Goal: Task Accomplishment & Management: Manage account settings

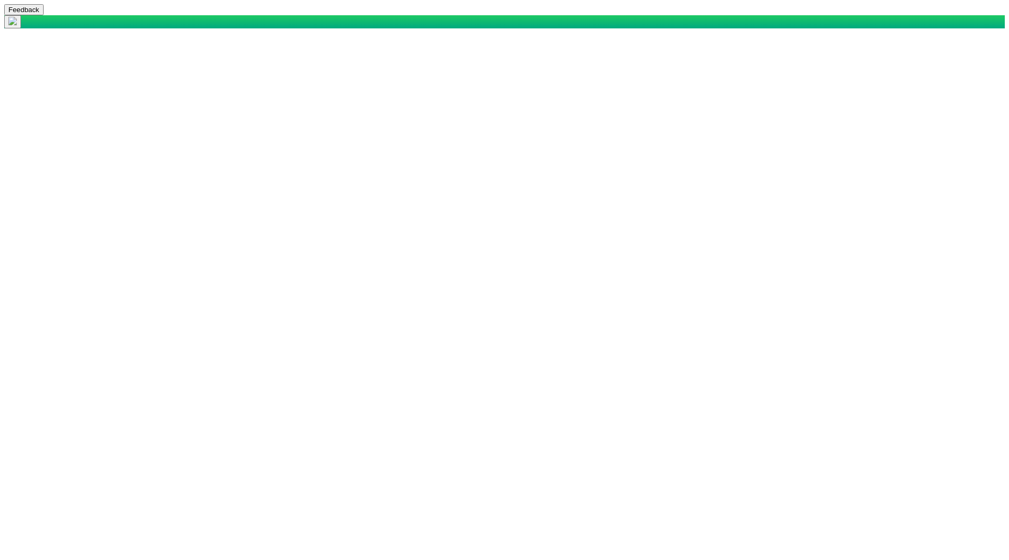
select select "mxui_widget_SearchInput_7_true"
select select "mxui_widget_SearchInput_8_true"
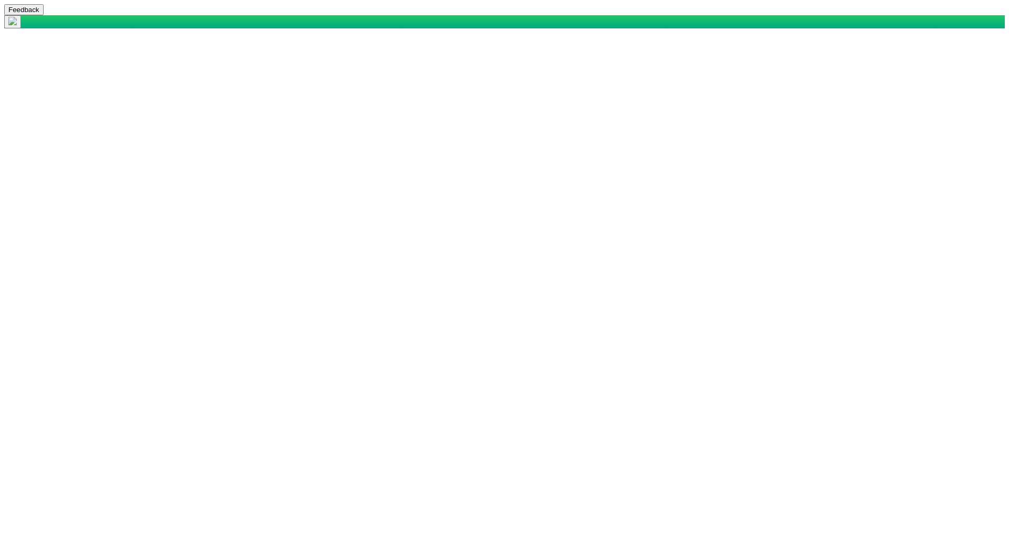
select select "4503599627652739"
select select "34058472181989523"
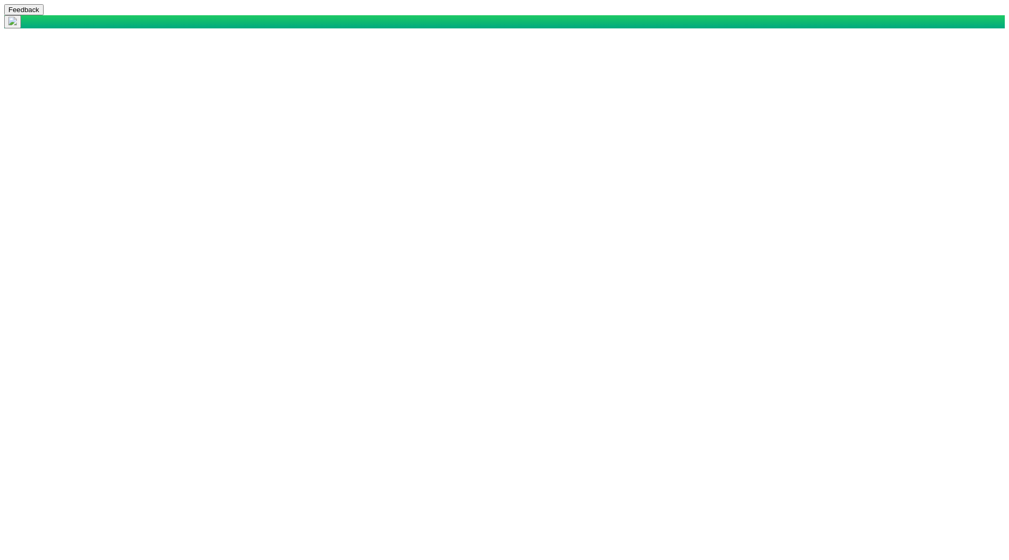
select select "27303072740947257"
select select "4503599627652739"
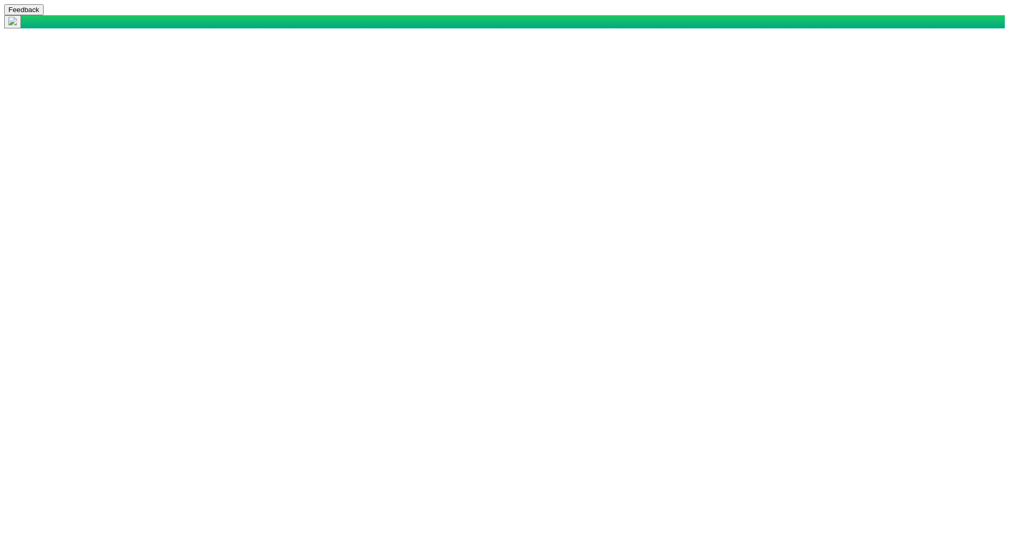
select select "34058472181989523"
select select "27303072740947257"
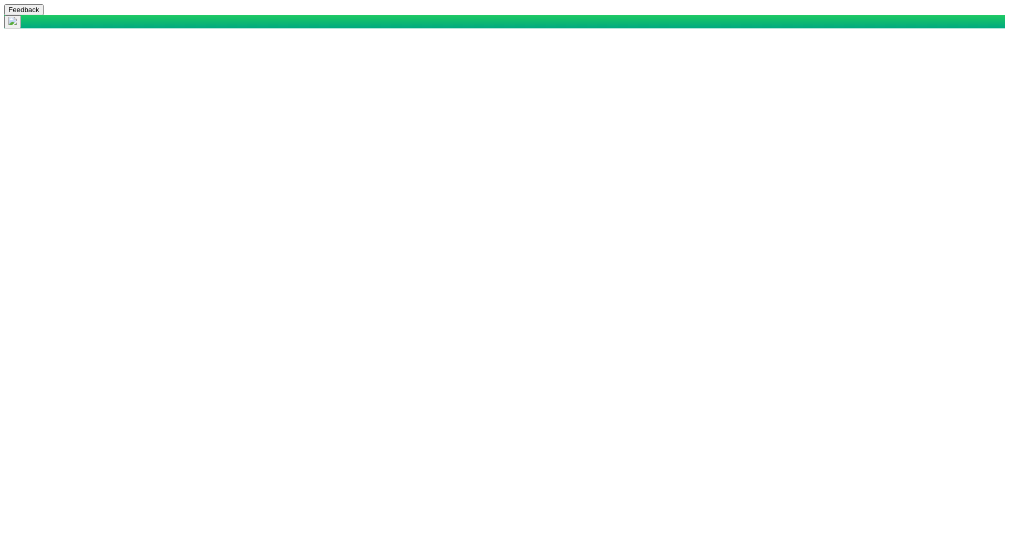
type input "UrbanAdministrator, CustomerAdministrator_CRM, CustomerAdministrator_Site, Cust…"
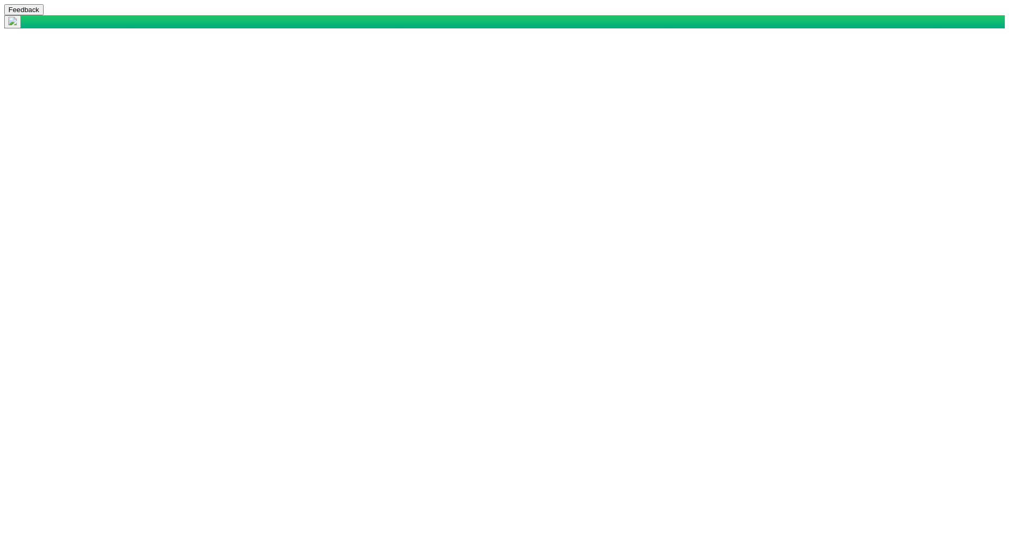
type input "UrbanAdministrator, CustomerAdministrator_CRM, CustomerAdministrator_Site, Cust…"
select select "4503599627652739"
select select "34058472181989523"
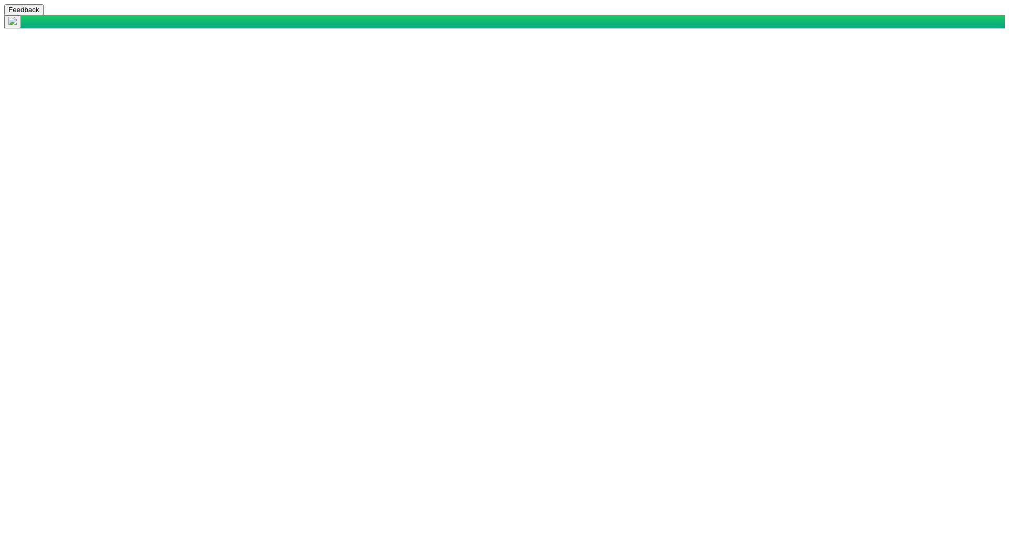
select select "27303072740947257"
select select "mxui_widget_SearchInput_5_true"
select select "mxui_widget_SearchInput_6_true"
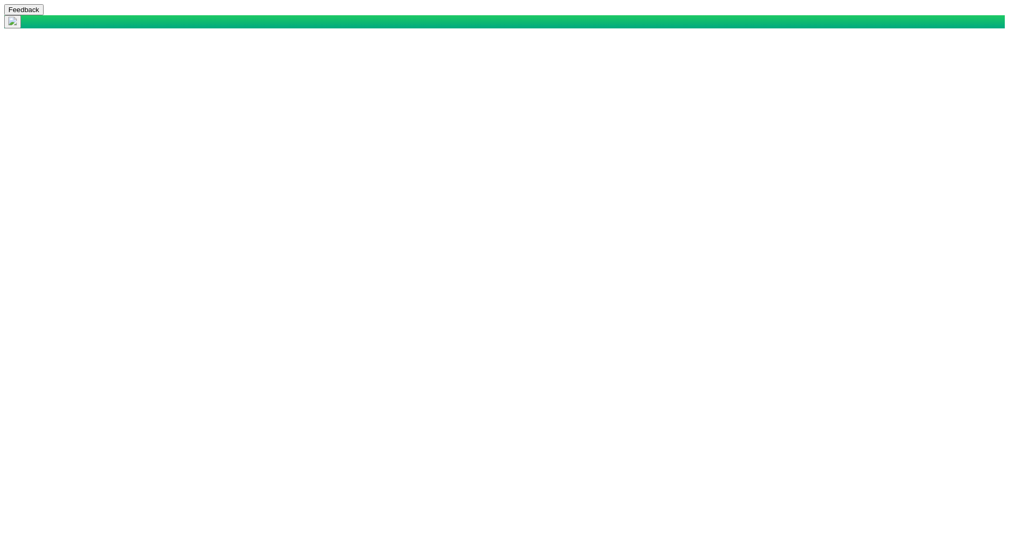
select select "4503599627652739"
select select "34058472181989523"
select select "27303072740947257"
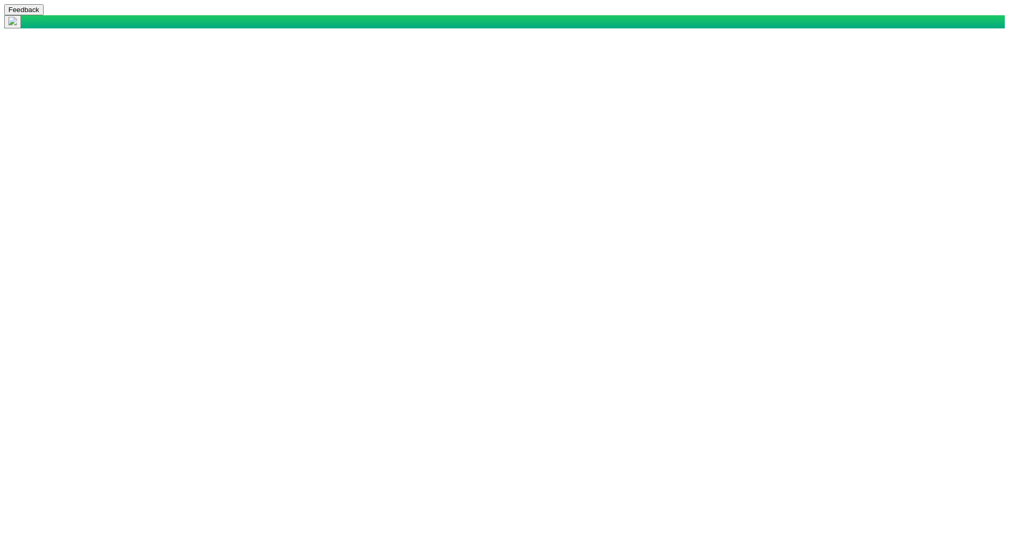
type input "UrbanAdministrator, CustomerAdministrator_CRM, CustomerAdministrator_Site, Cust…"
type input "customer"
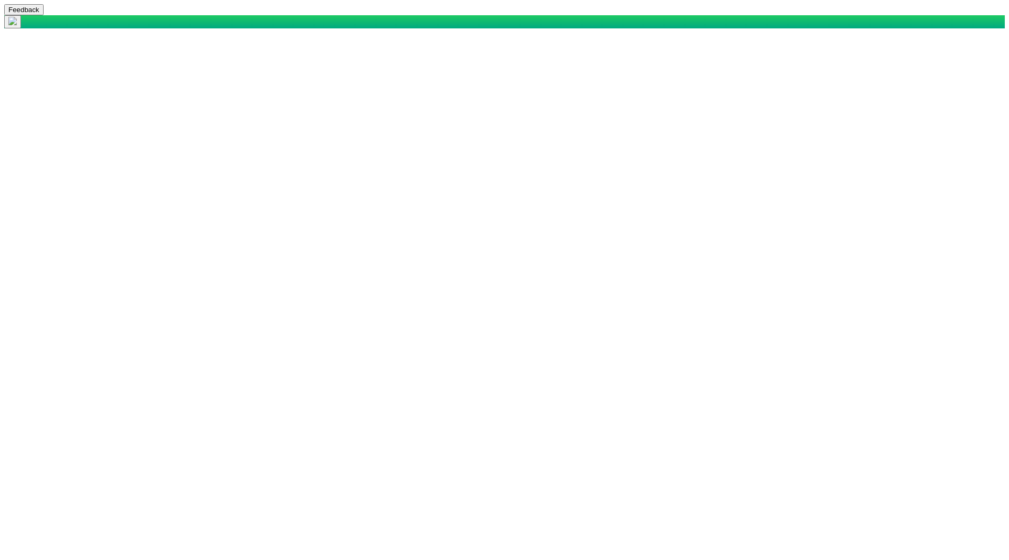
select select "mxui_widget_SearchInput_5_true"
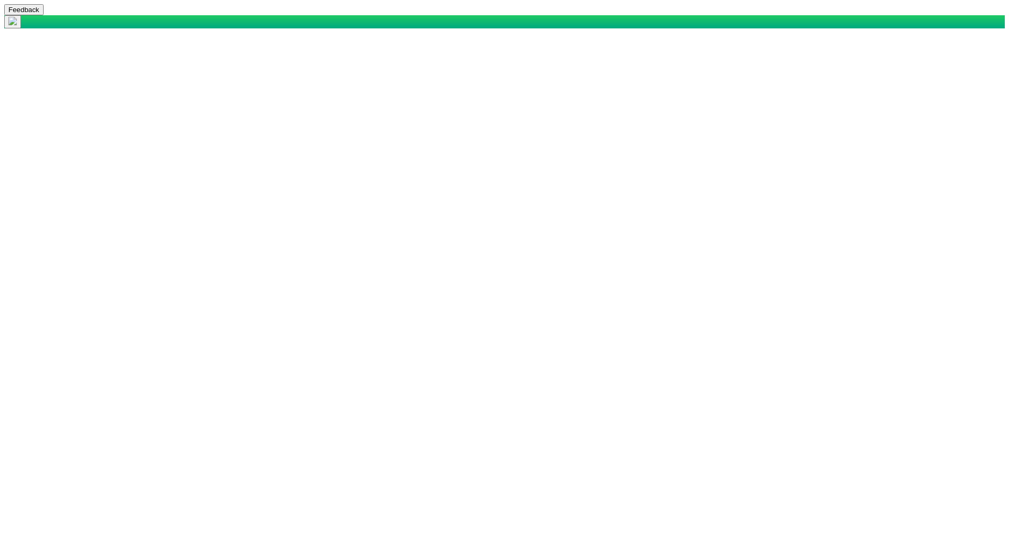
select select "mxui_widget_SearchInput_6_true"
select select "4503599627652739"
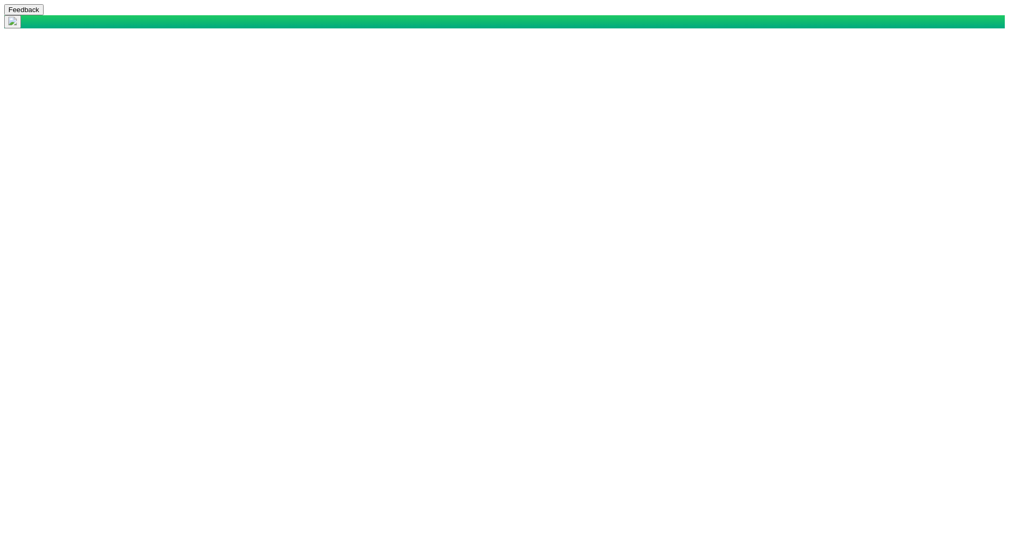
select select "34058472181989523"
select select "27303072740947257"
select select "4503599627524727"
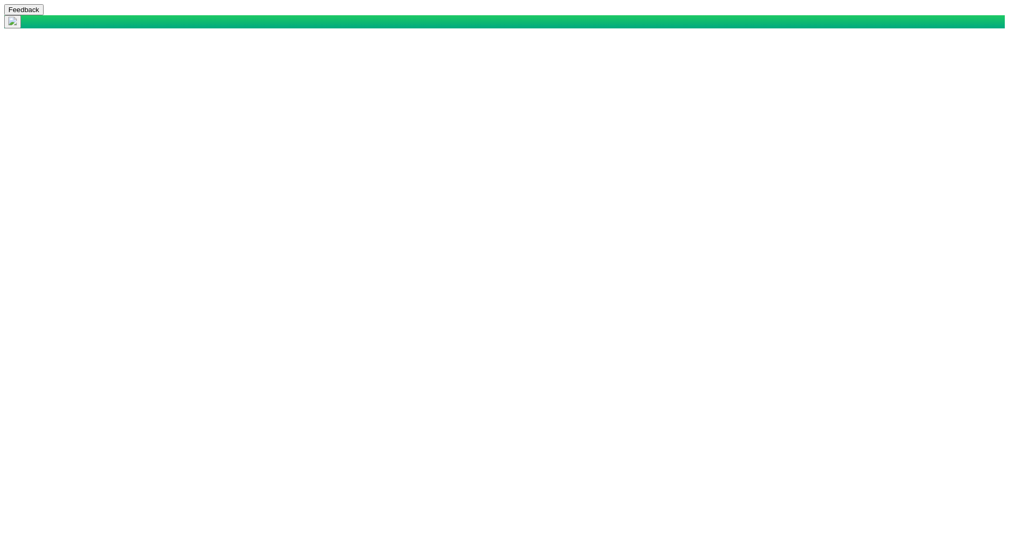
type input "customer"
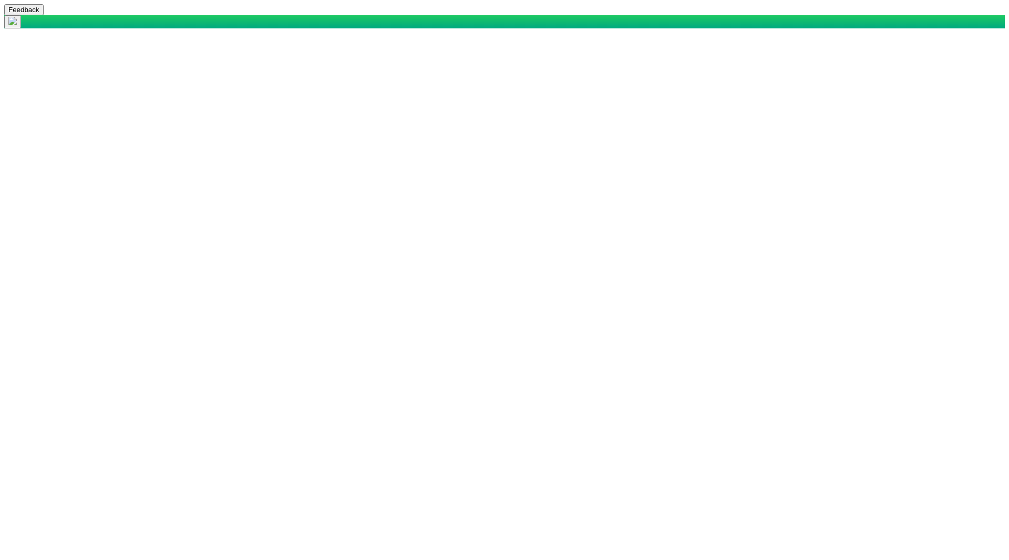
drag, startPoint x: 556, startPoint y: 167, endPoint x: 397, endPoint y: 164, distance: 159.8
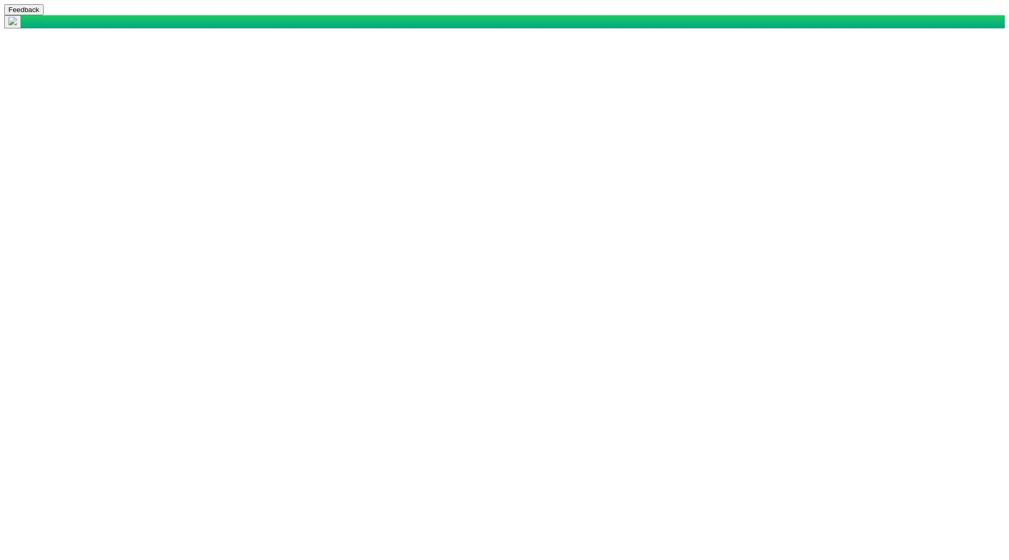
select select "4503599627524727"
select select "34058472181989523"
select select "27303072740947257"
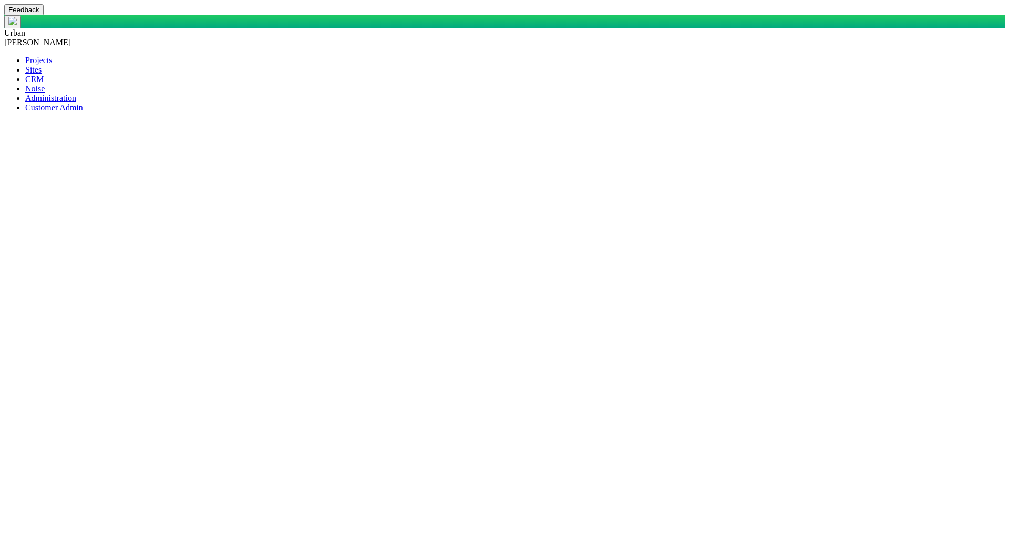
click at [25, 84] on span at bounding box center [25, 79] width 0 height 9
click at [25, 28] on span "Urban" at bounding box center [14, 32] width 21 height 9
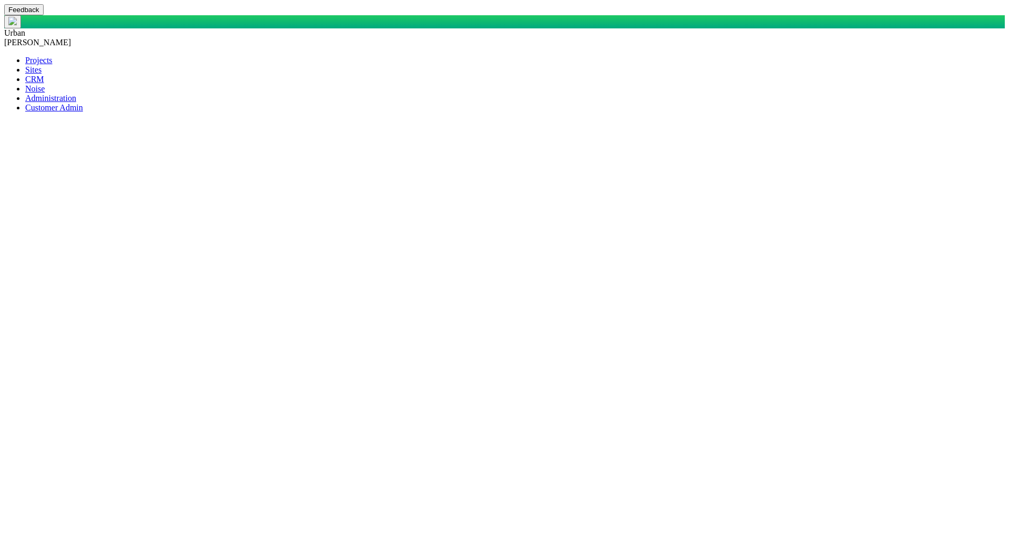
click at [71, 38] on span "[PERSON_NAME]" at bounding box center [37, 42] width 67 height 9
select select "4503599627652739"
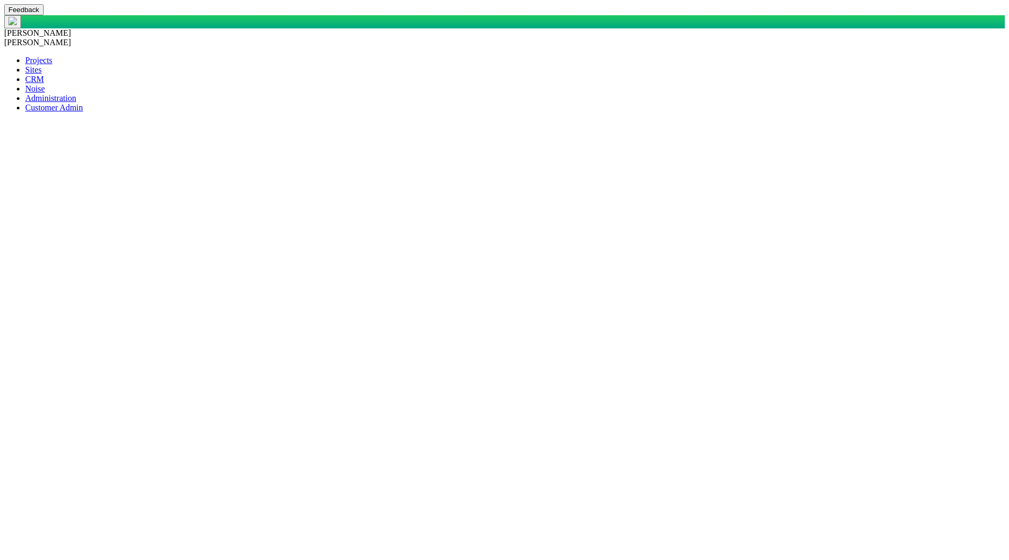
click at [25, 84] on span at bounding box center [25, 79] width 0 height 9
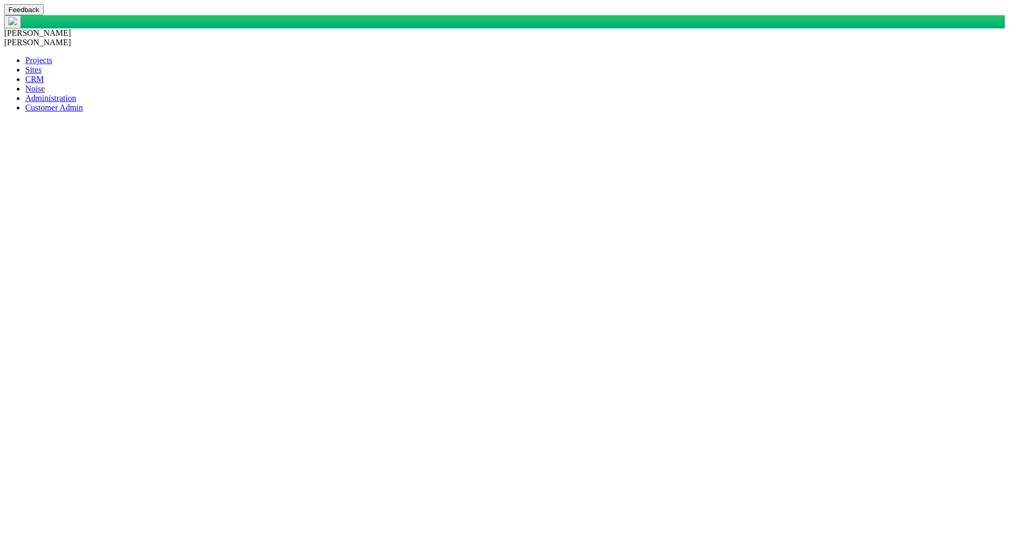
click at [71, 38] on span "[PERSON_NAME]" at bounding box center [37, 42] width 67 height 9
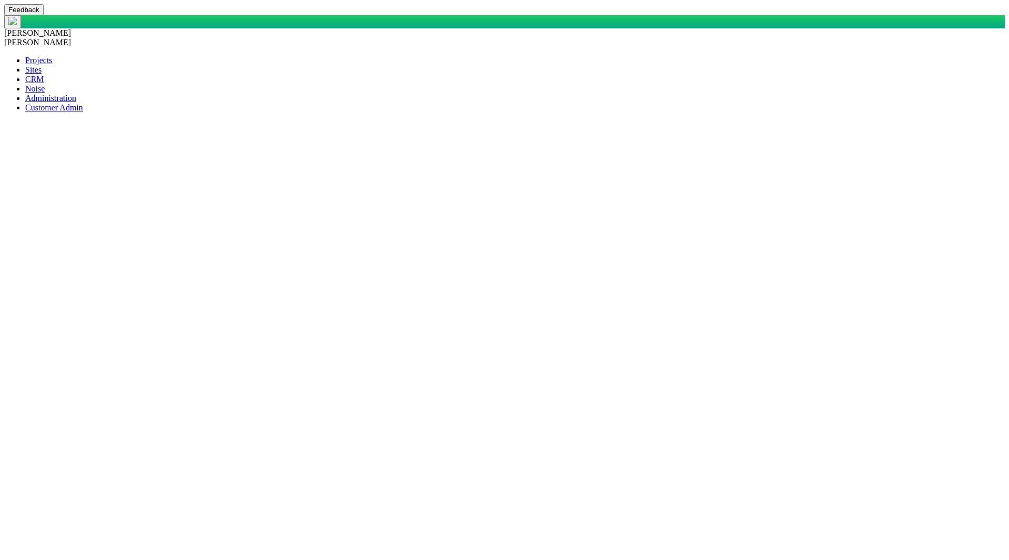
select select "4503599627652739"
